Goal: Task Accomplishment & Management: Manage account settings

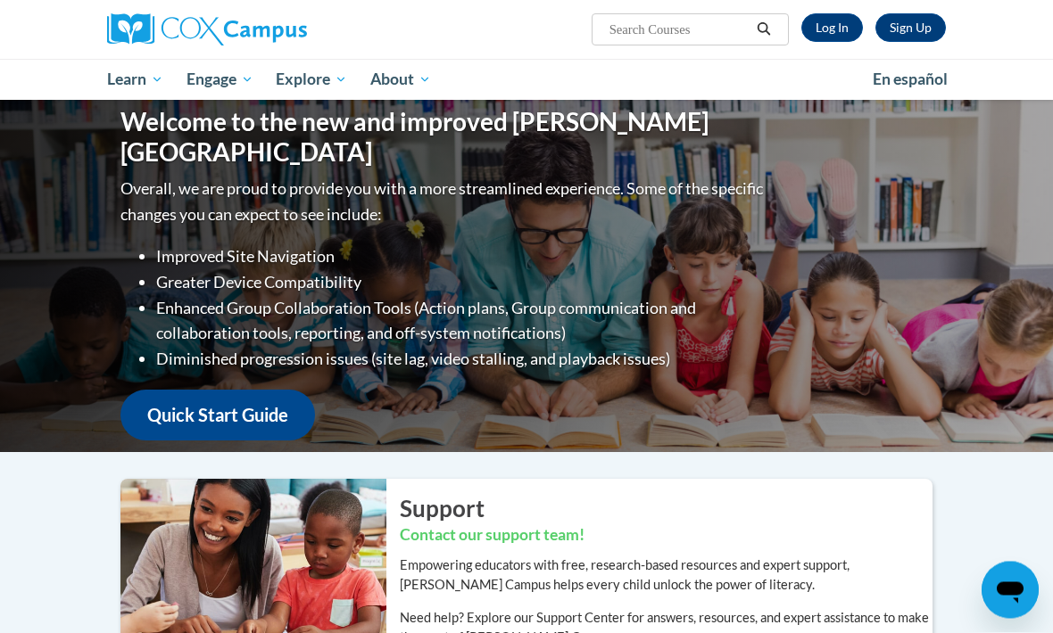
scroll to position [4, 0]
click at [834, 26] on link "Log In" at bounding box center [832, 27] width 62 height 29
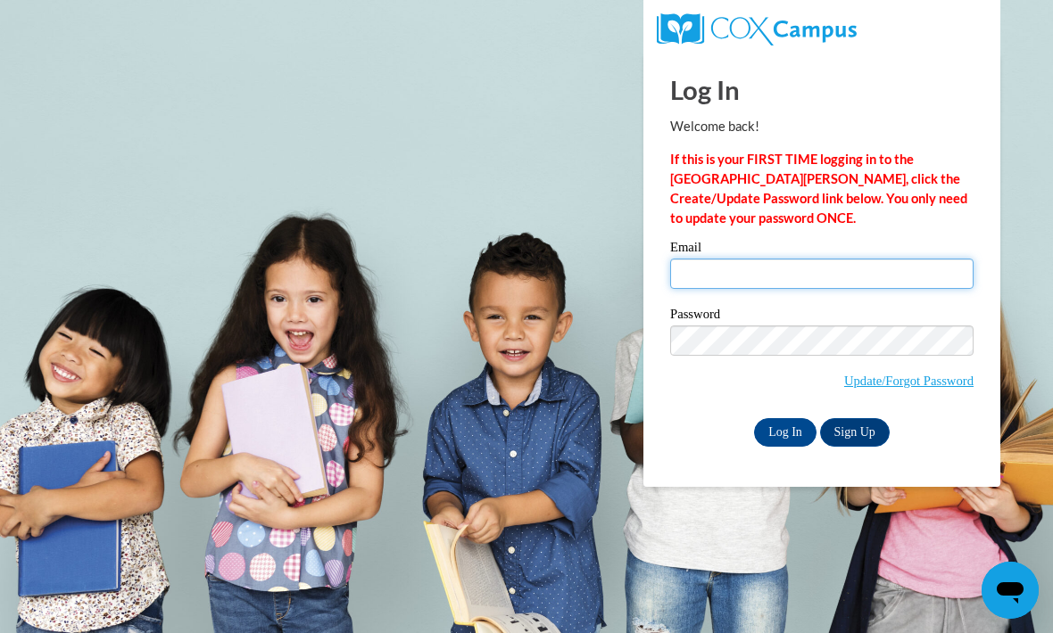
click at [881, 279] on input "Email" at bounding box center [821, 274] width 303 height 30
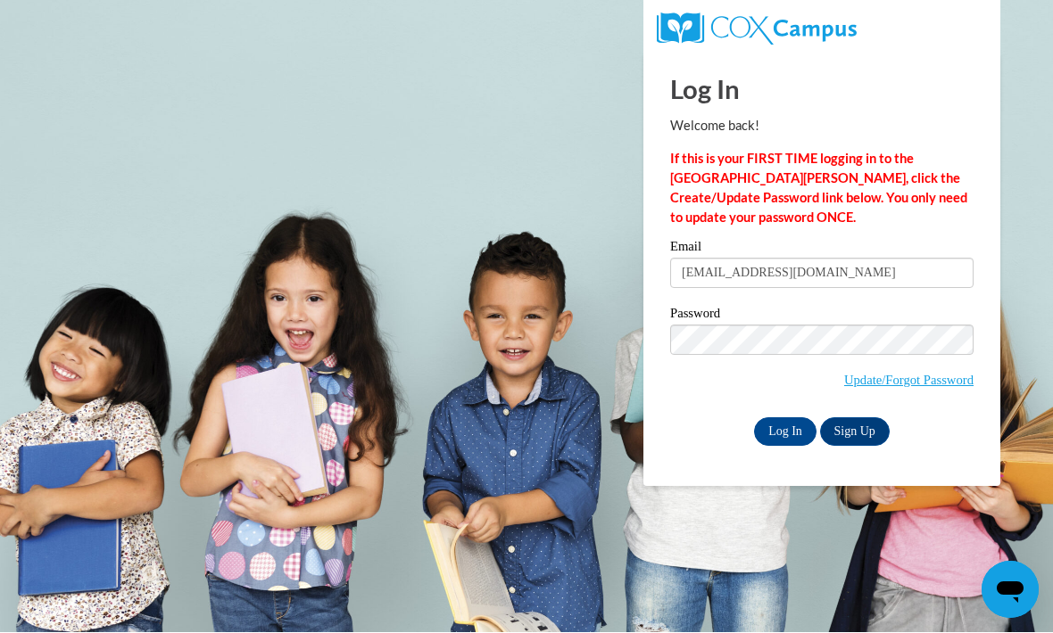
click at [822, 426] on link "Sign Up" at bounding box center [855, 432] width 70 height 29
click at [790, 443] on input "Log In" at bounding box center [785, 432] width 62 height 29
click at [788, 423] on input "Log In" at bounding box center [785, 432] width 62 height 29
click at [867, 247] on label "Email" at bounding box center [821, 250] width 303 height 18
click at [867, 259] on input "tesiahooks8@gmail.com" at bounding box center [821, 274] width 303 height 30
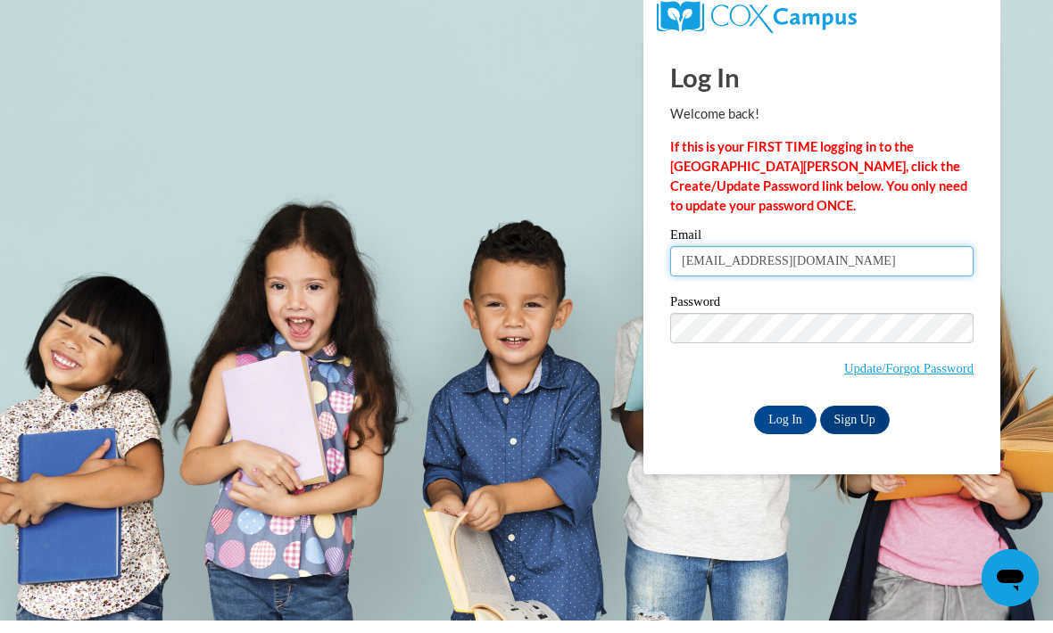
click at [857, 276] on input "tesiahooks8@gmail.com" at bounding box center [821, 274] width 303 height 30
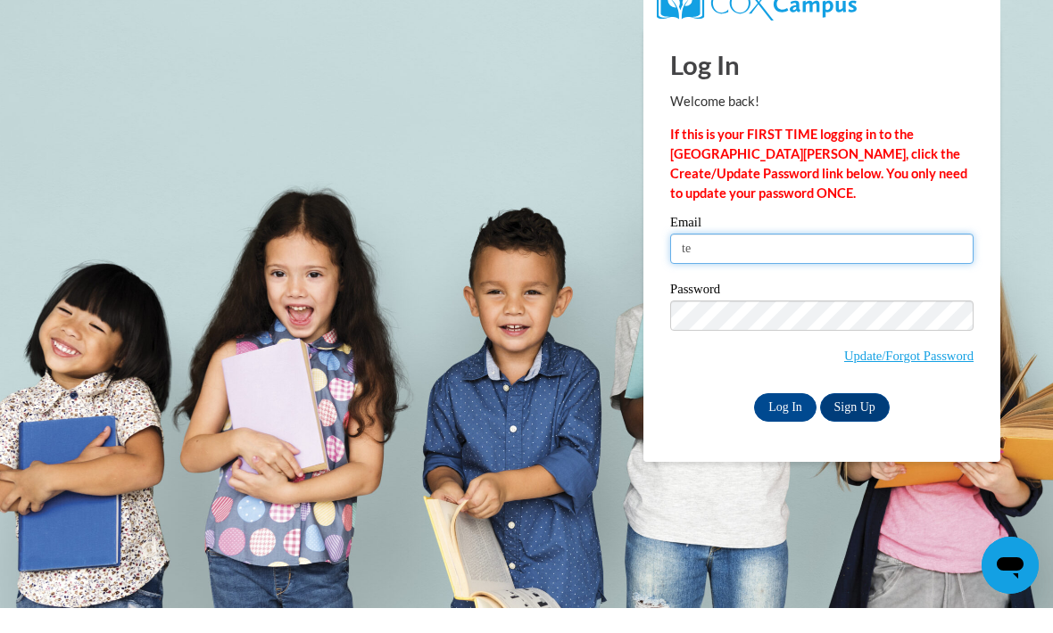
type input "t"
type input "$"
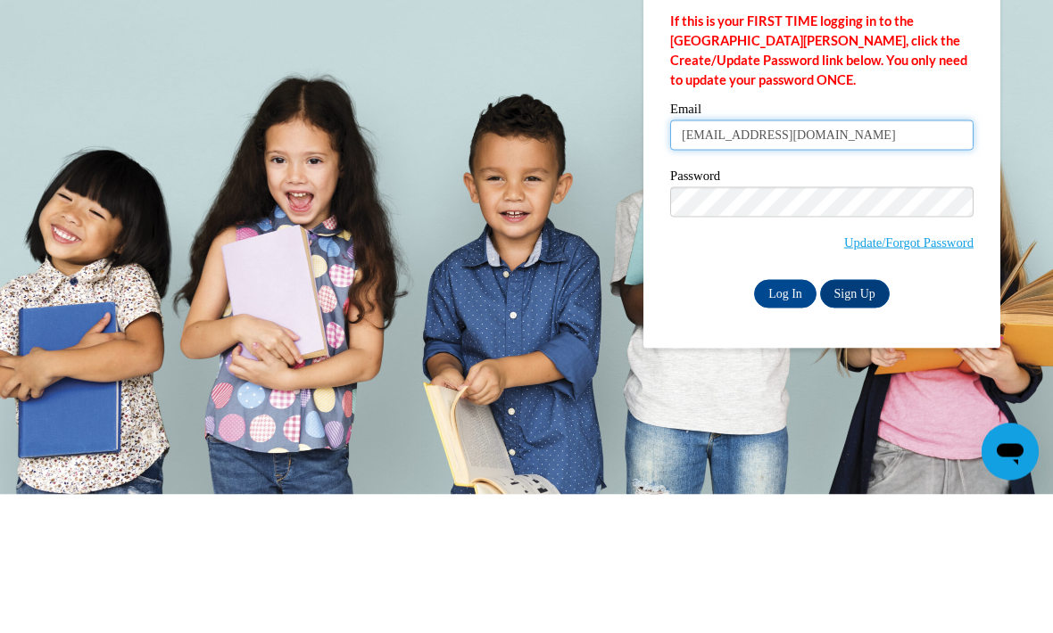
type input "purplebutterfly8686@gmail.com"
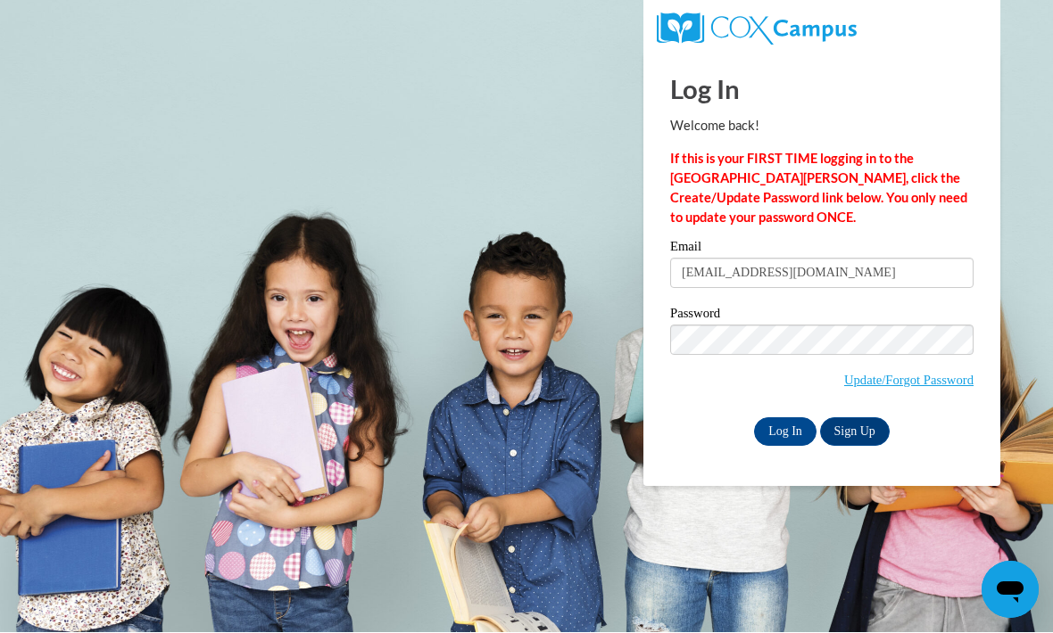
click at [783, 429] on input "Log In" at bounding box center [785, 432] width 62 height 29
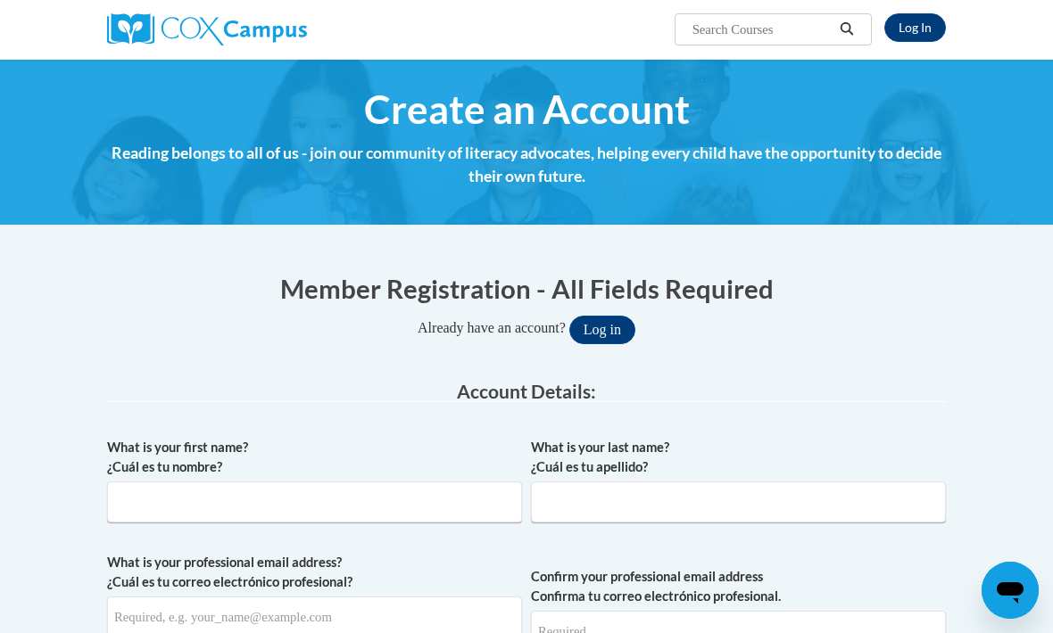
click at [615, 335] on button "Log in" at bounding box center [602, 330] width 66 height 29
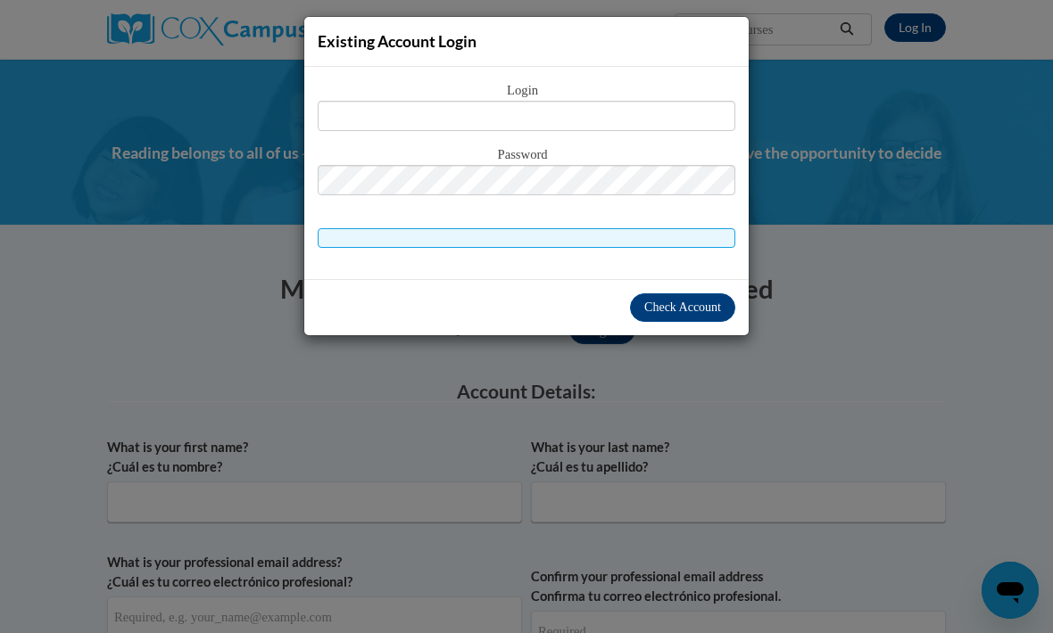
click at [1008, 139] on div "Existing Account Login Login Password" at bounding box center [526, 316] width 1053 height 633
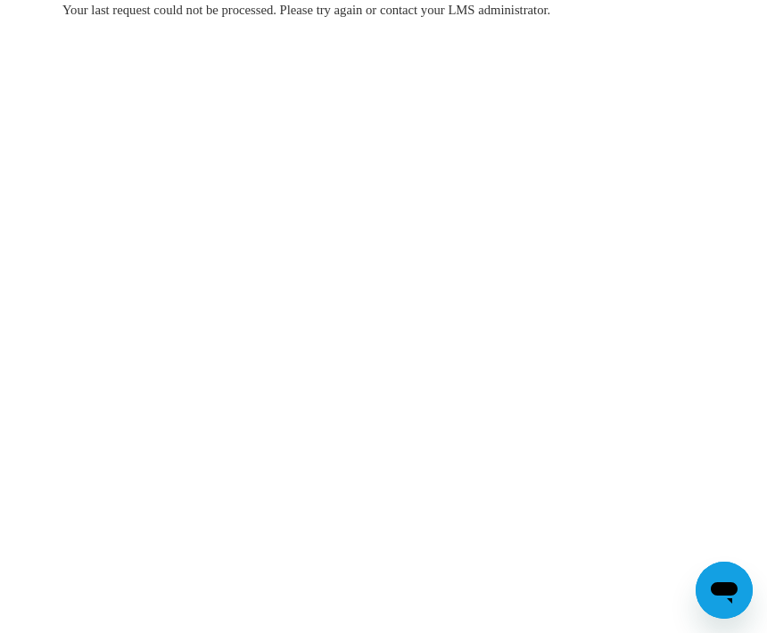
click at [27, 142] on body "Your last request could not be processed. Please try again or contact your LMS …" at bounding box center [383, 316] width 767 height 633
